Goal: Use online tool/utility: Utilize a website feature to perform a specific function

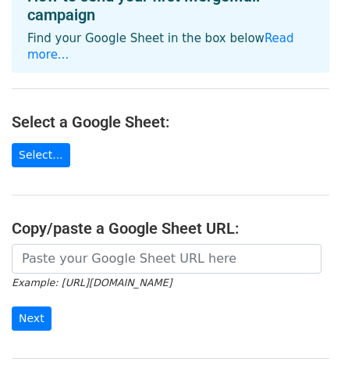
scroll to position [78, 0]
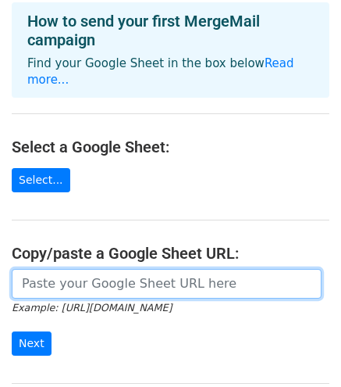
click at [126, 270] on input "url" at bounding box center [167, 284] width 310 height 30
paste input "[URL][DOMAIN_NAME]"
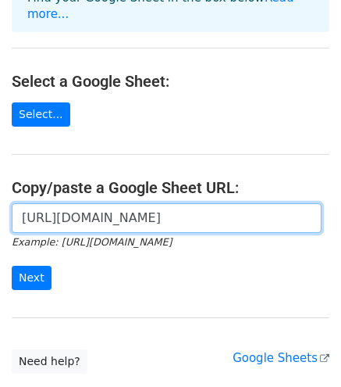
scroll to position [203, 0]
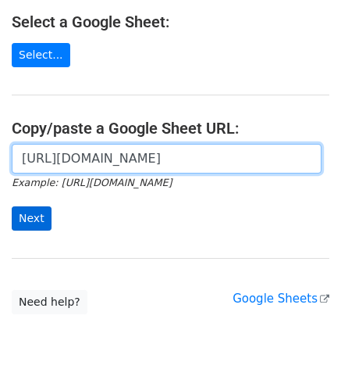
type input "[URL][DOMAIN_NAME]"
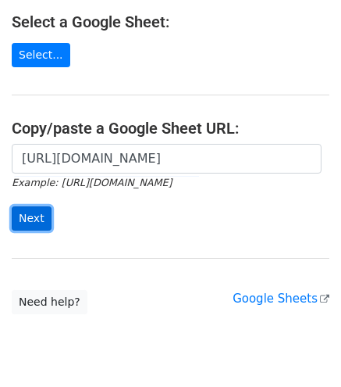
click at [34, 220] on input "Next" at bounding box center [32, 218] width 40 height 24
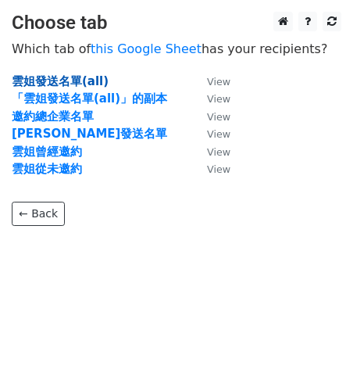
click at [82, 83] on strong "雲姐發送名單(all)" at bounding box center [60, 81] width 97 height 14
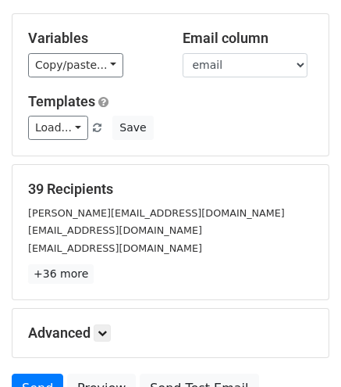
scroll to position [146, 0]
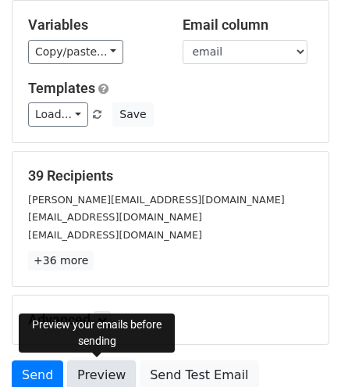
click at [95, 368] on link "Preview" at bounding box center [101, 375] width 69 height 30
click at [94, 370] on link "Preview" at bounding box center [101, 375] width 69 height 30
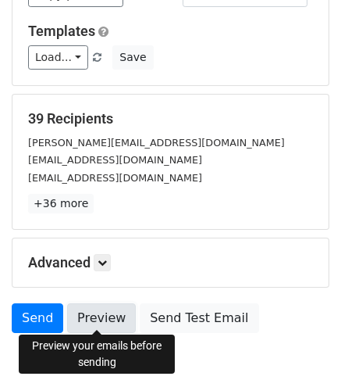
scroll to position [234, 0]
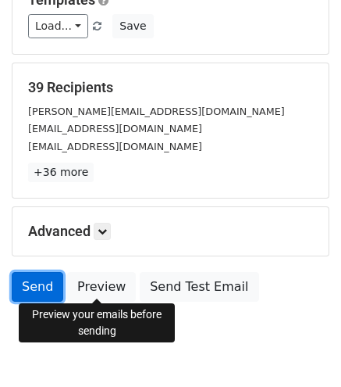
click at [28, 272] on link "Send" at bounding box center [38, 287] width 52 height 30
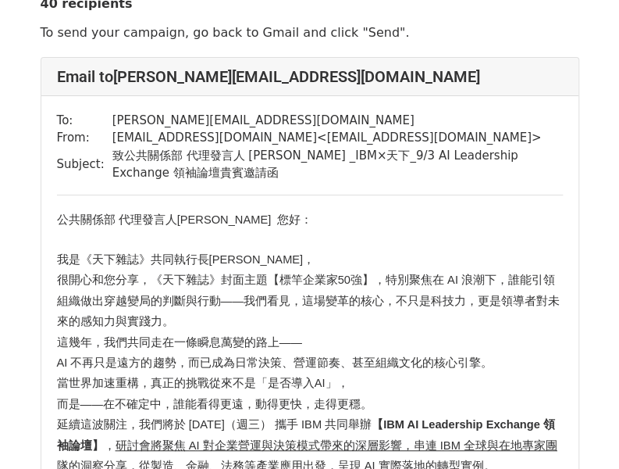
scroll to position [78, 0]
